Goal: Task Accomplishment & Management: Use online tool/utility

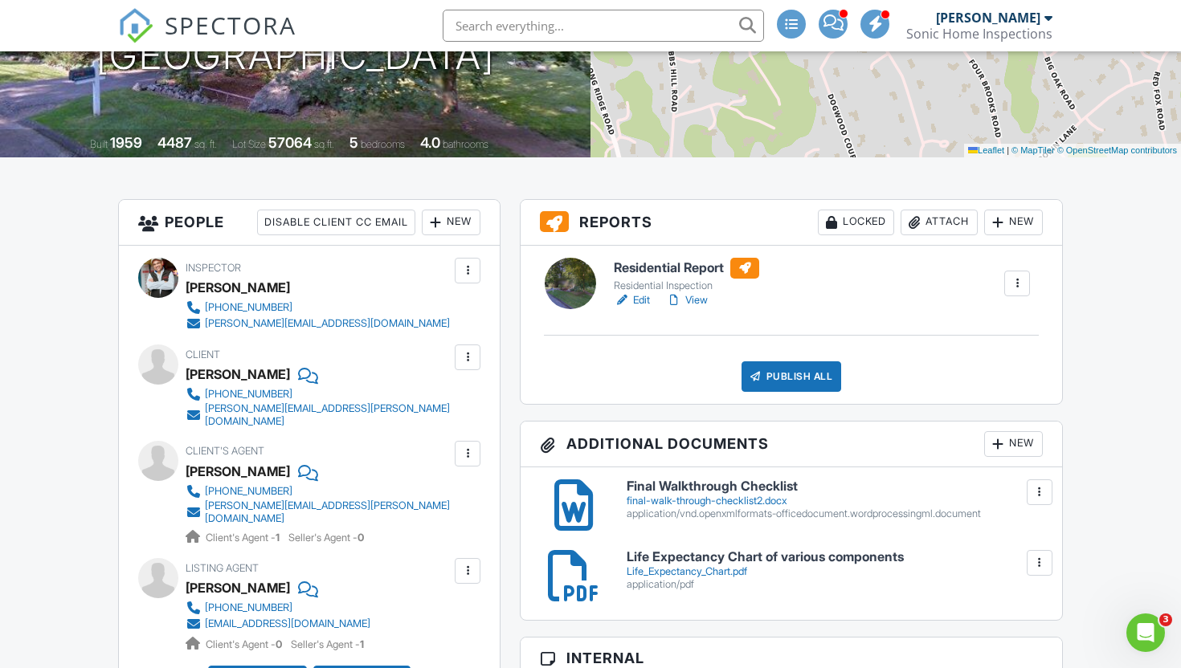
scroll to position [335, 0]
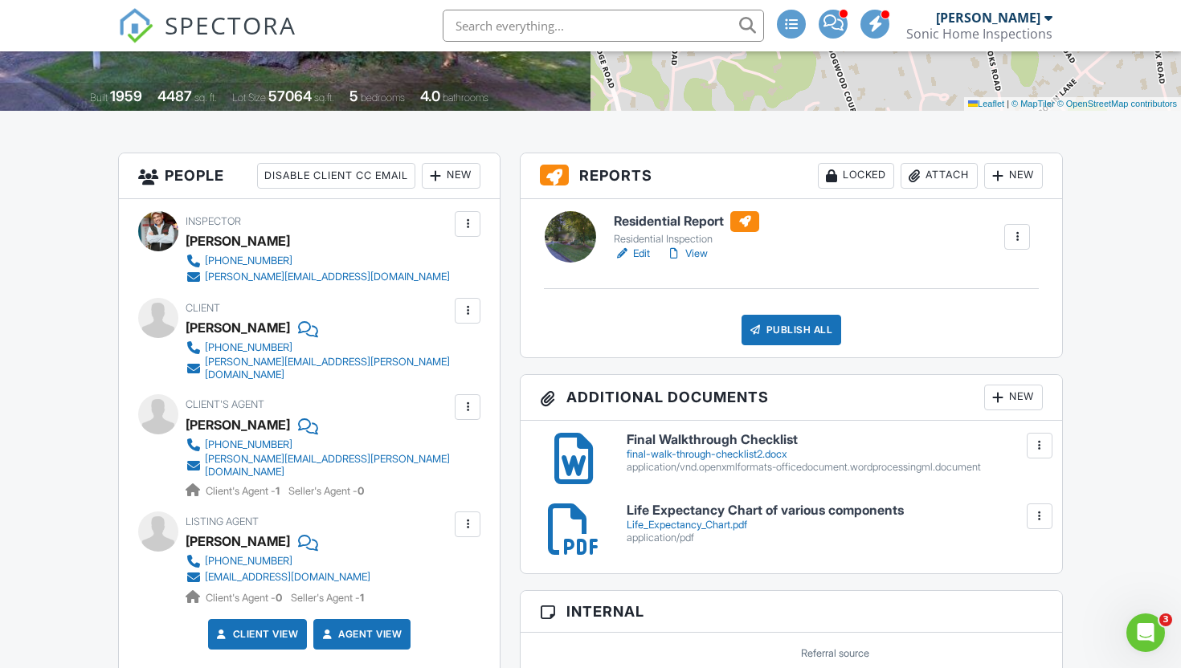
click at [702, 262] on link "View" at bounding box center [687, 254] width 42 height 16
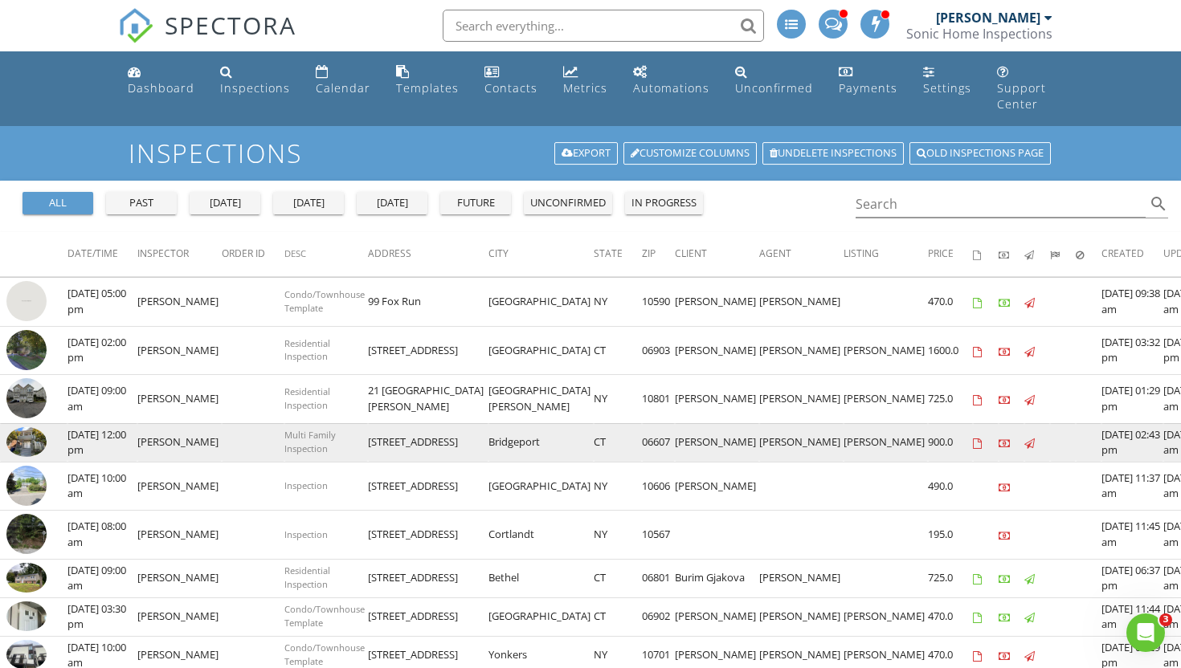
click at [27, 427] on img at bounding box center [26, 442] width 40 height 31
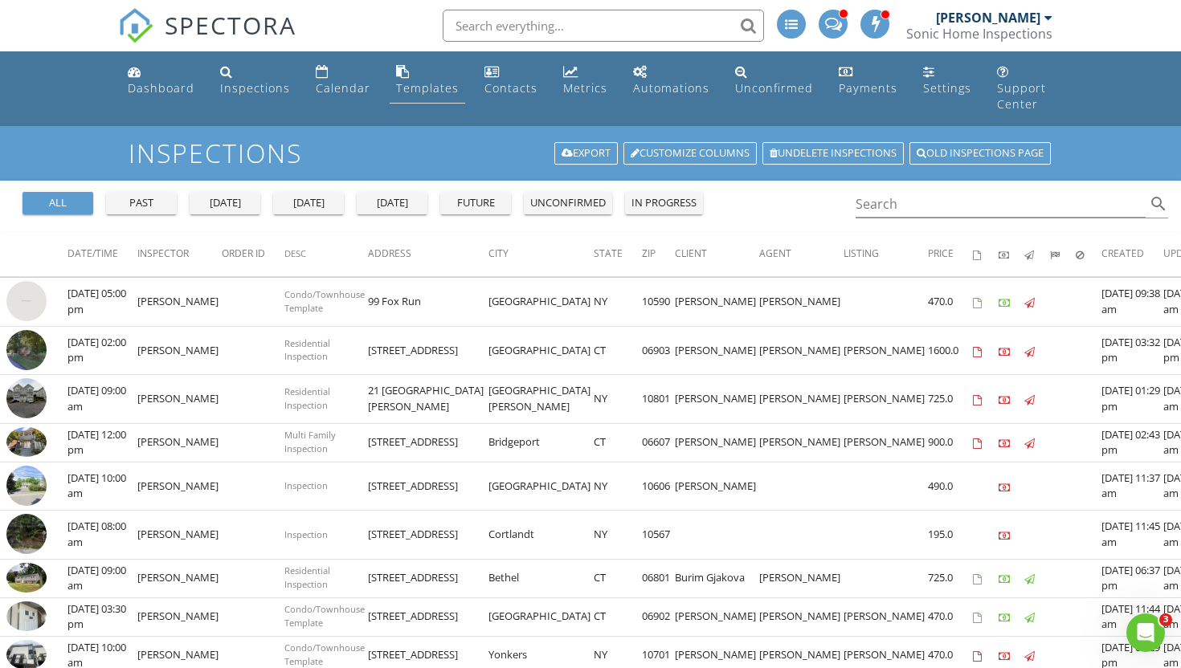
click at [428, 84] on div "Templates" at bounding box center [427, 87] width 63 height 15
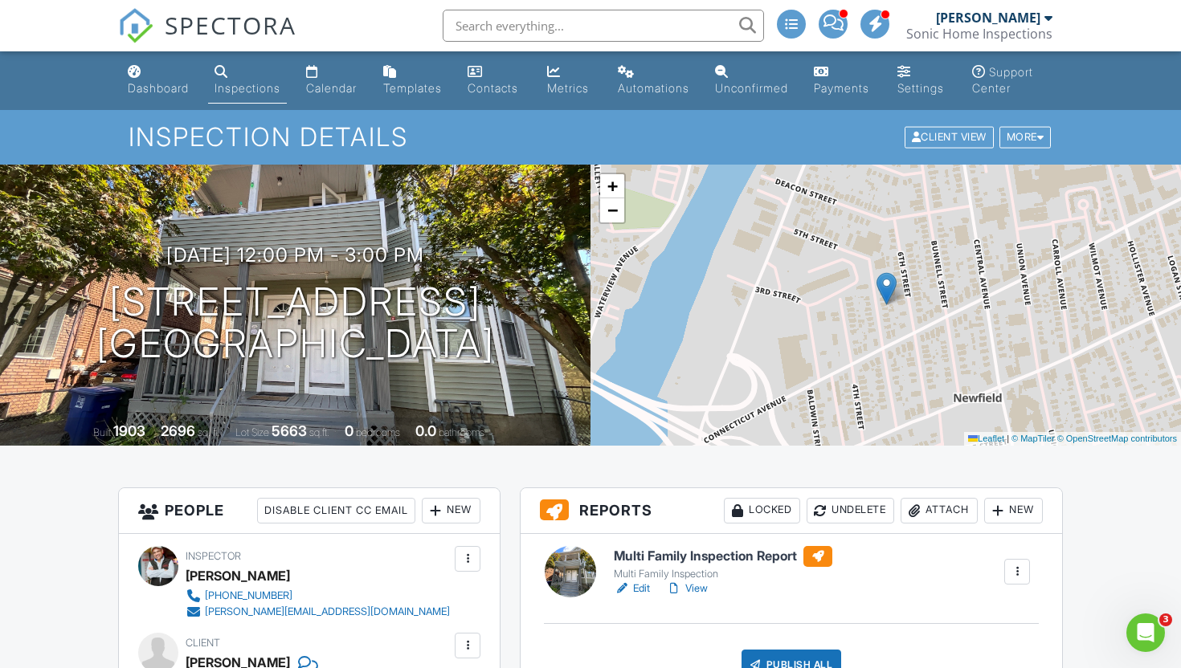
click at [693, 597] on link "View" at bounding box center [687, 589] width 42 height 16
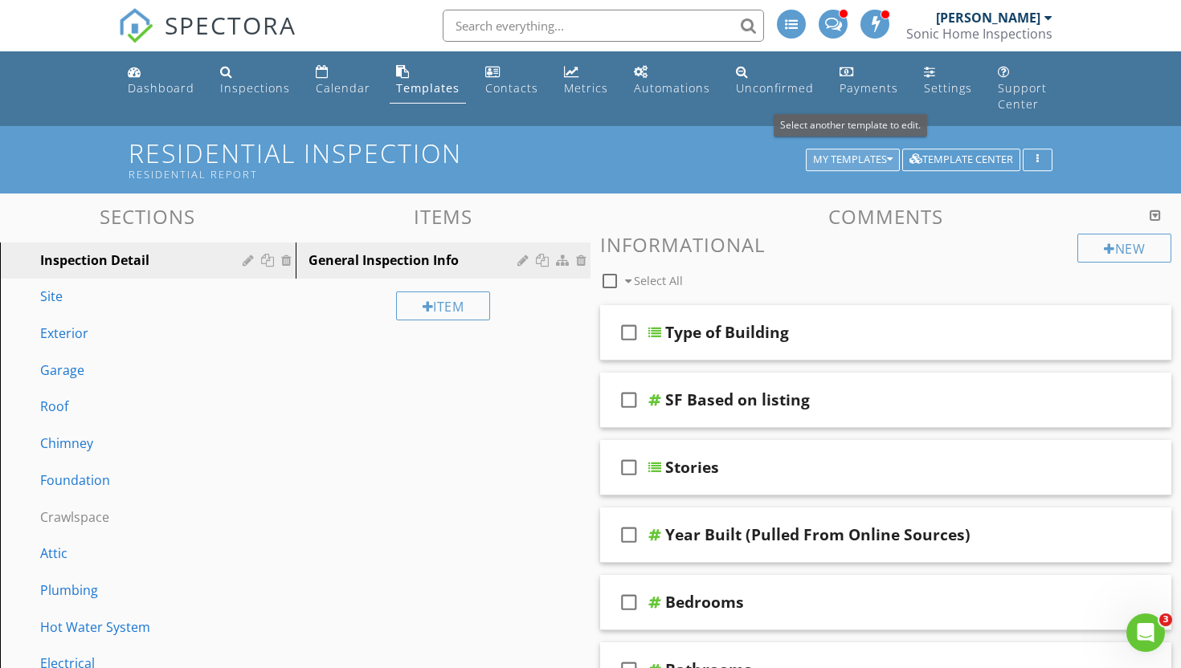
click at [892, 154] on icon "button" at bounding box center [890, 159] width 6 height 11
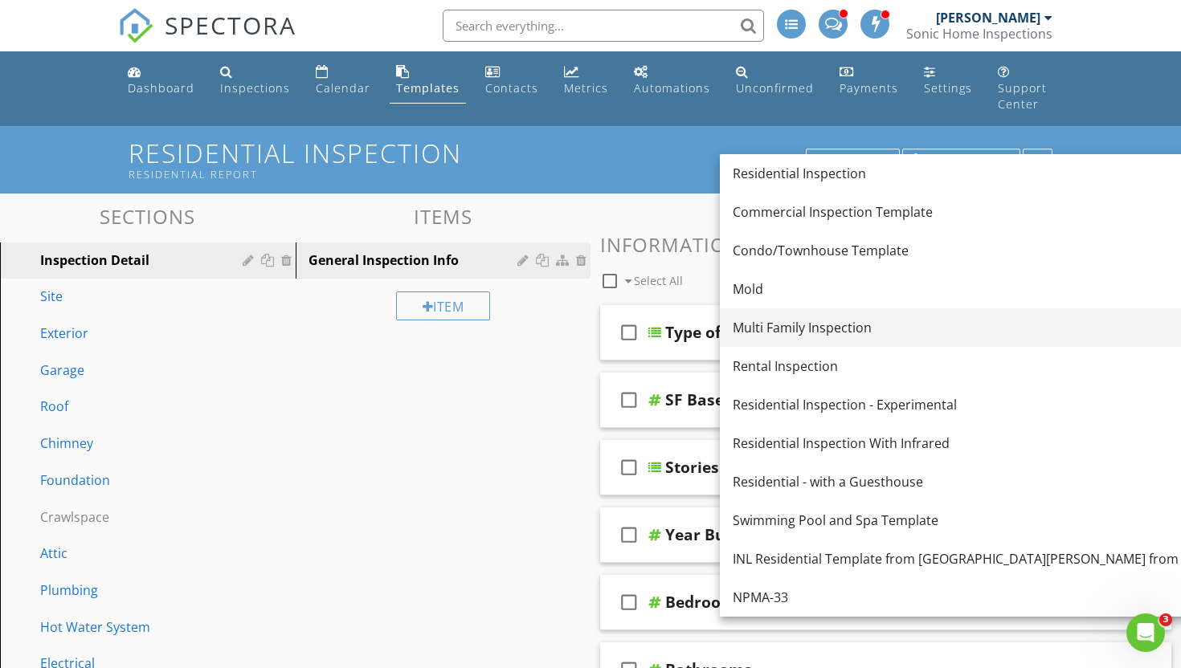
click at [840, 325] on div "Multi Family Inspection" at bounding box center [1012, 327] width 559 height 19
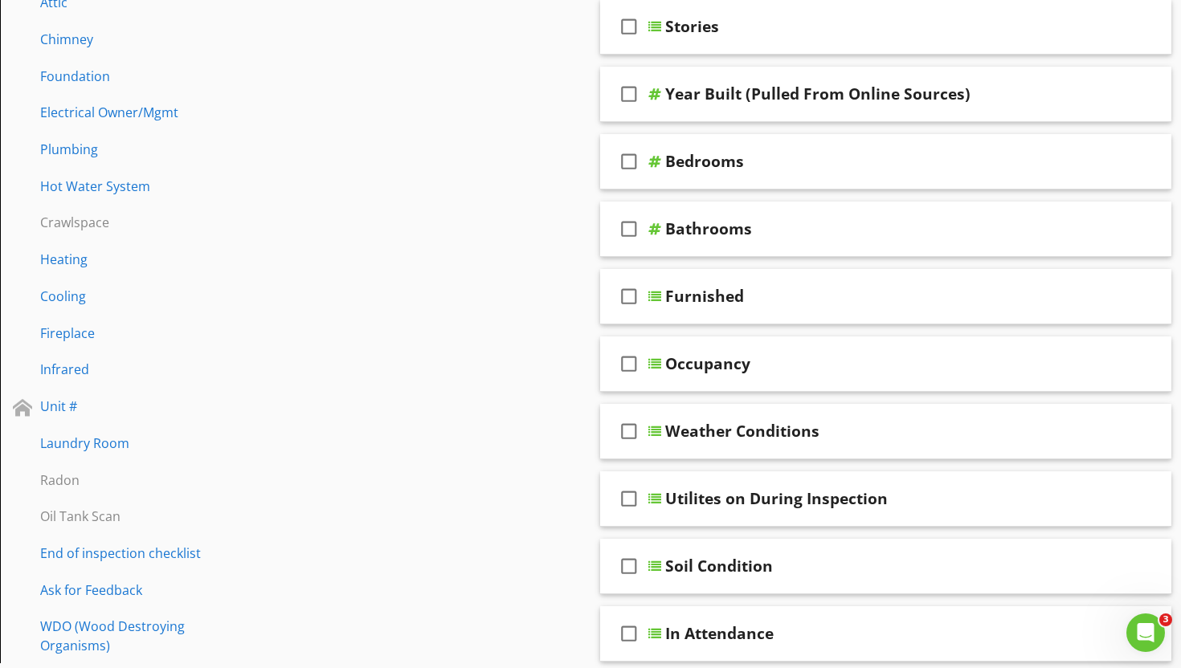
scroll to position [442, 0]
click at [268, 399] on div at bounding box center [269, 405] width 17 height 13
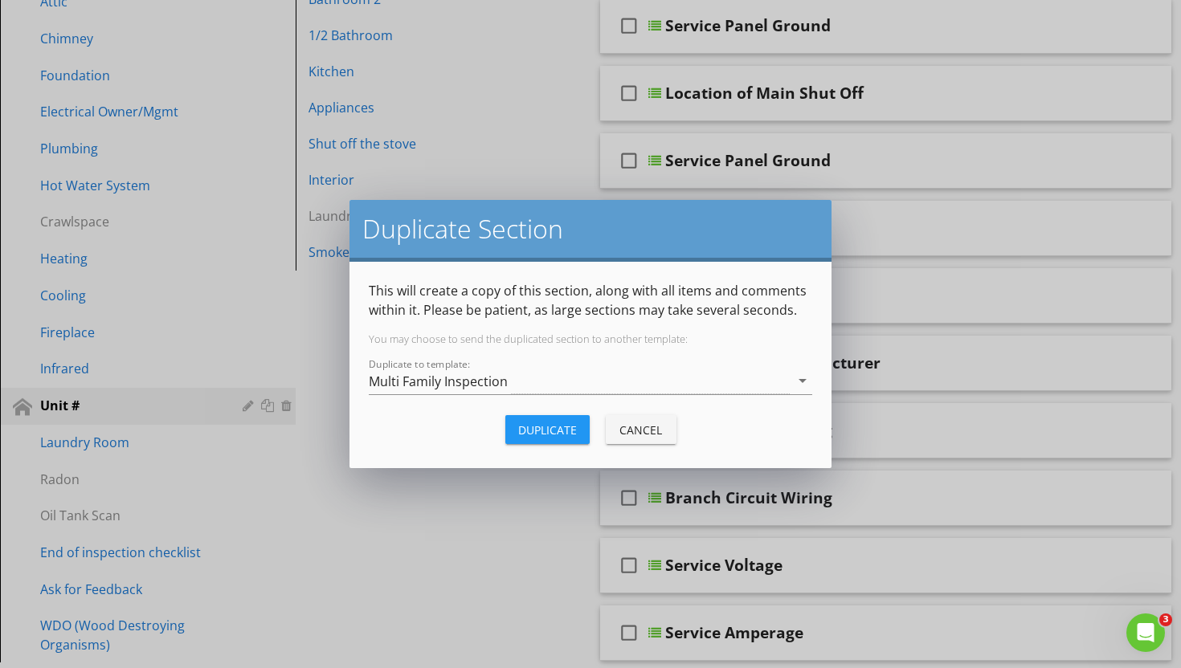
click at [534, 431] on div "Duplicate" at bounding box center [547, 430] width 59 height 17
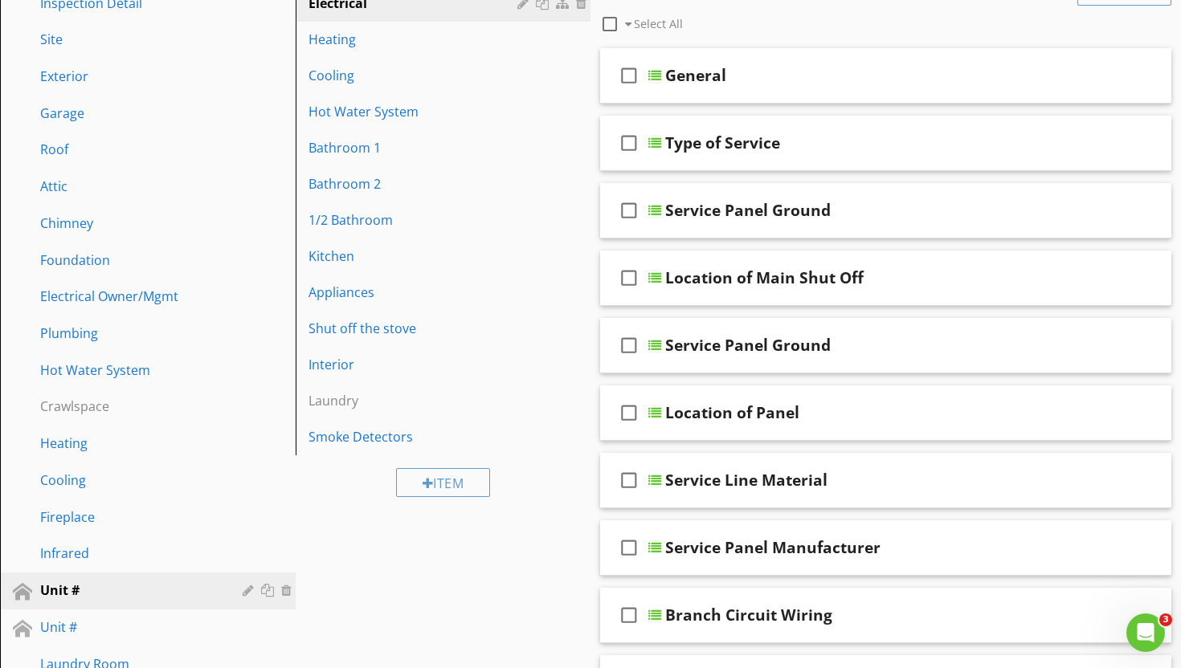
scroll to position [251, 0]
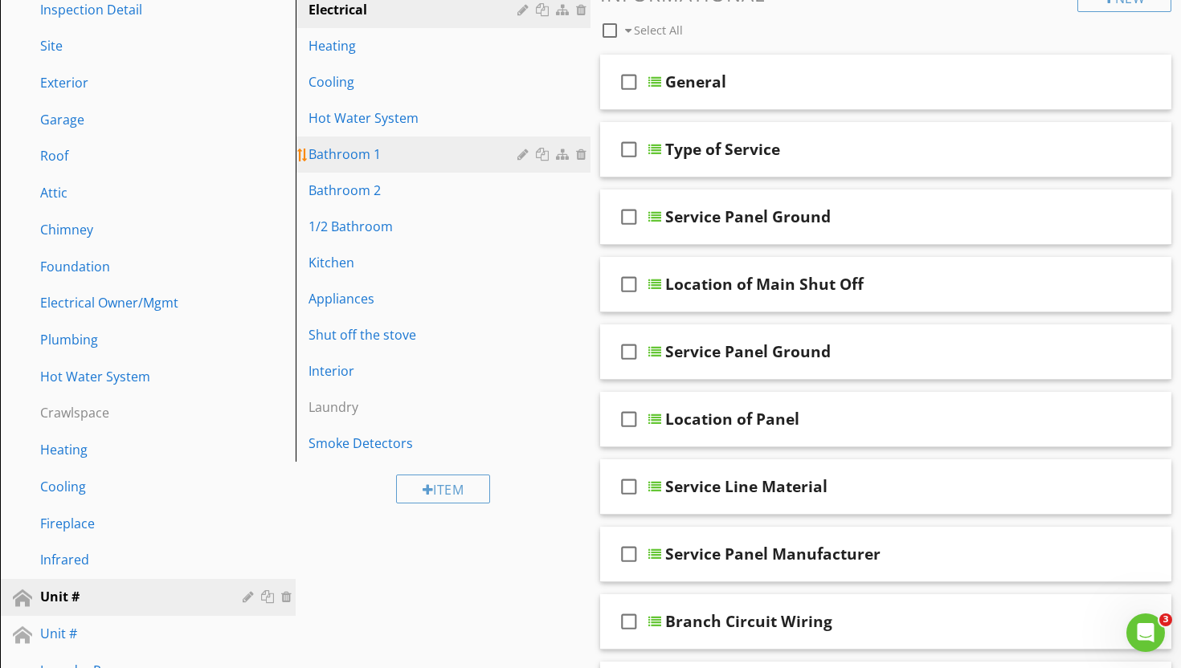
click at [407, 145] on div "Bathroom 1" at bounding box center [416, 154] width 215 height 19
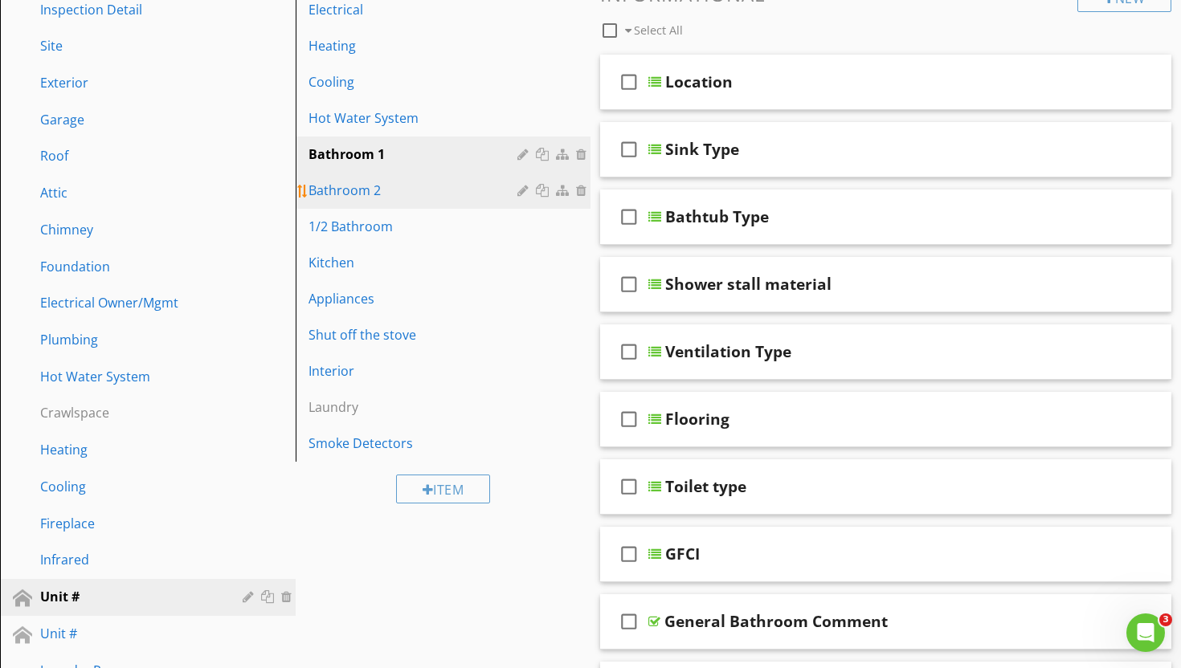
click at [415, 181] on div "Bathroom 2" at bounding box center [416, 190] width 215 height 19
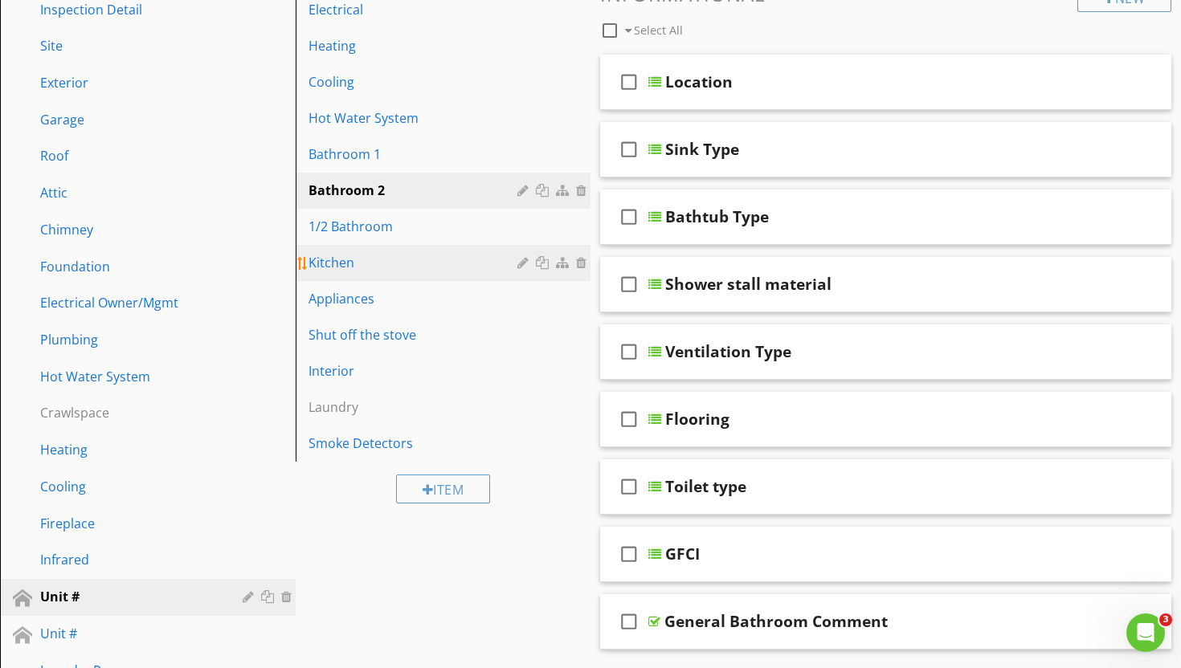
click at [415, 253] on div "Kitchen" at bounding box center [416, 262] width 215 height 19
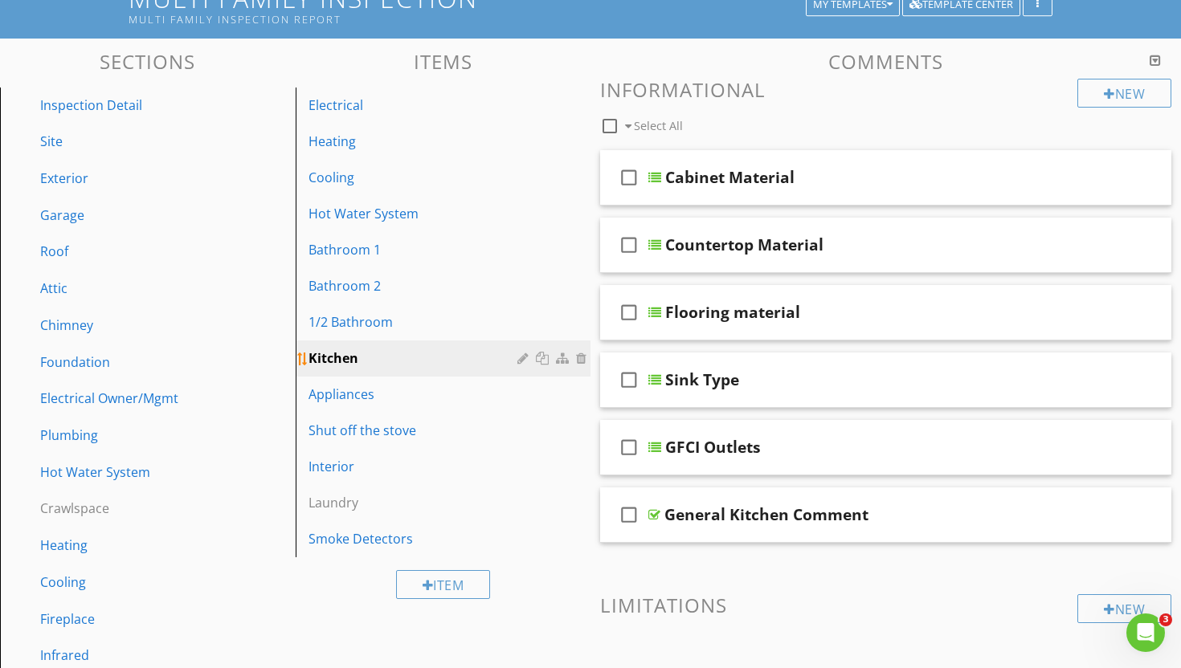
scroll to position [150, 0]
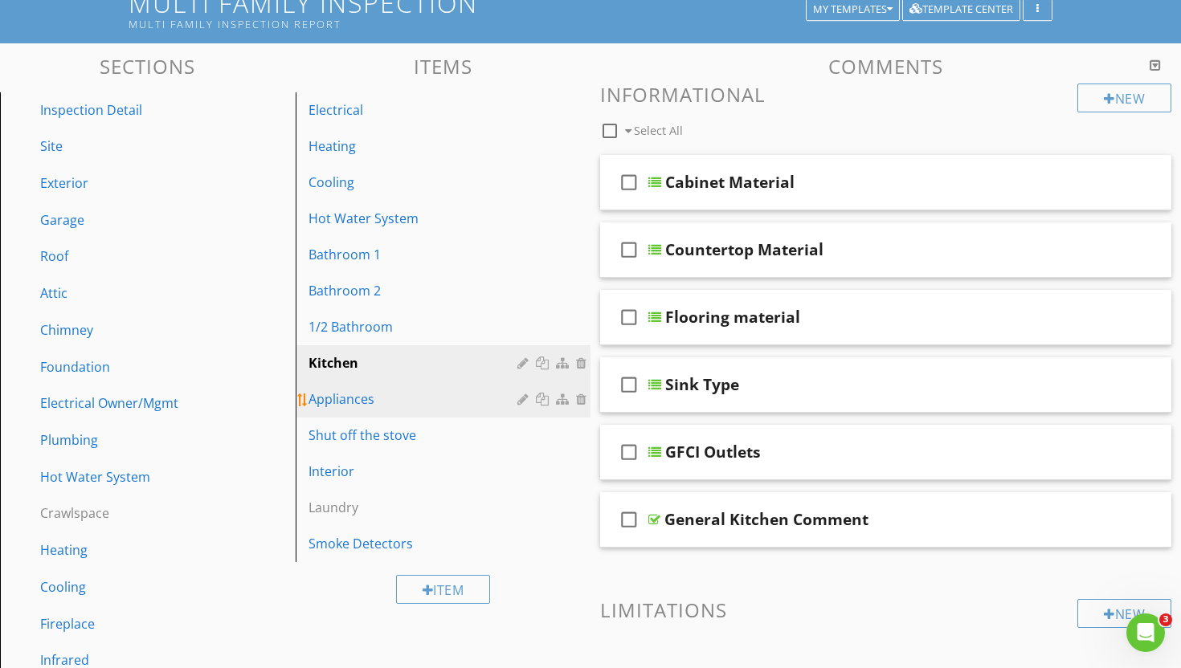
click at [413, 390] on div "Appliances" at bounding box center [416, 399] width 215 height 19
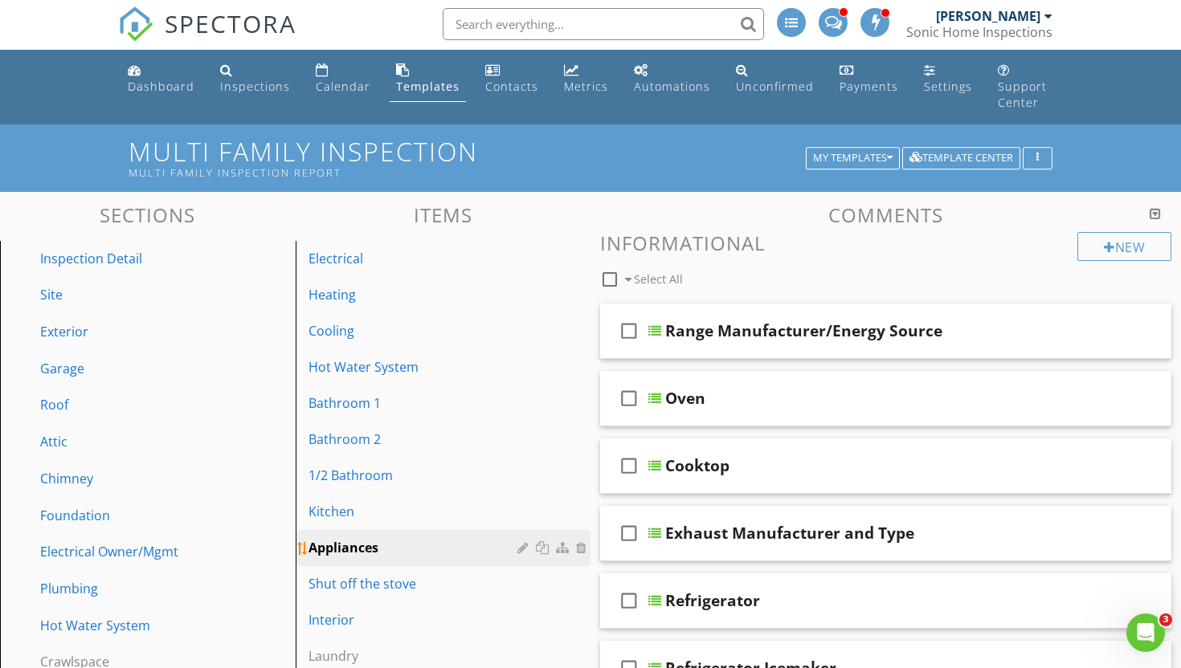
scroll to position [0, 0]
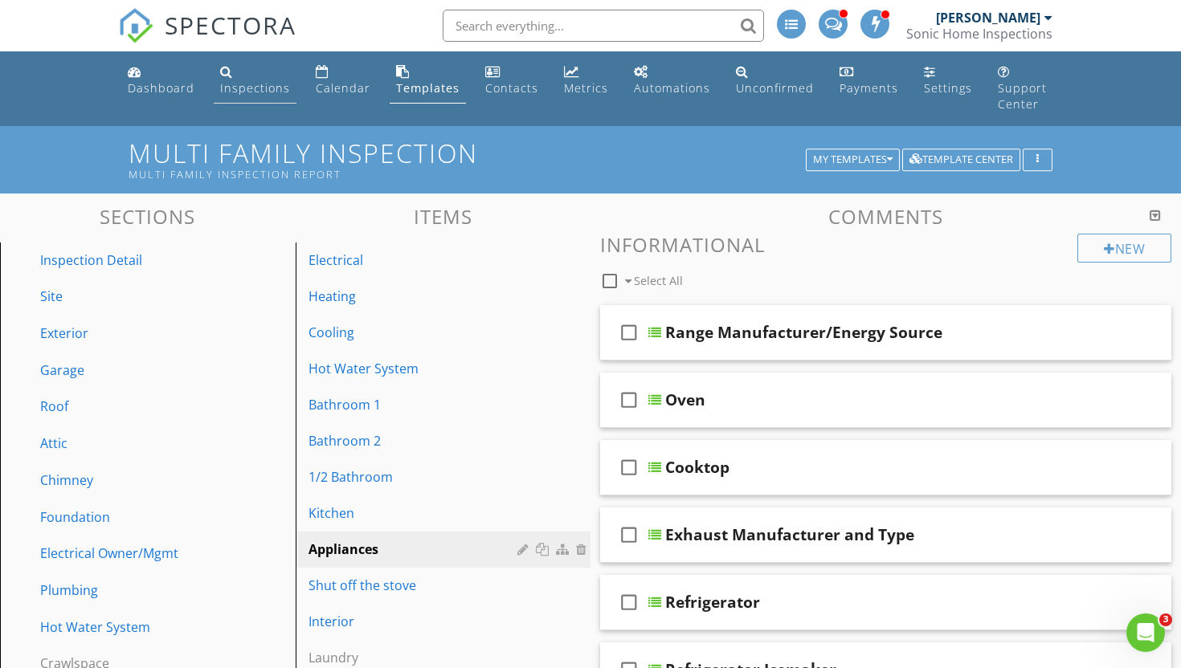
click at [247, 86] on div "Inspections" at bounding box center [255, 87] width 70 height 15
